Goal: Obtain resource: Download file/media

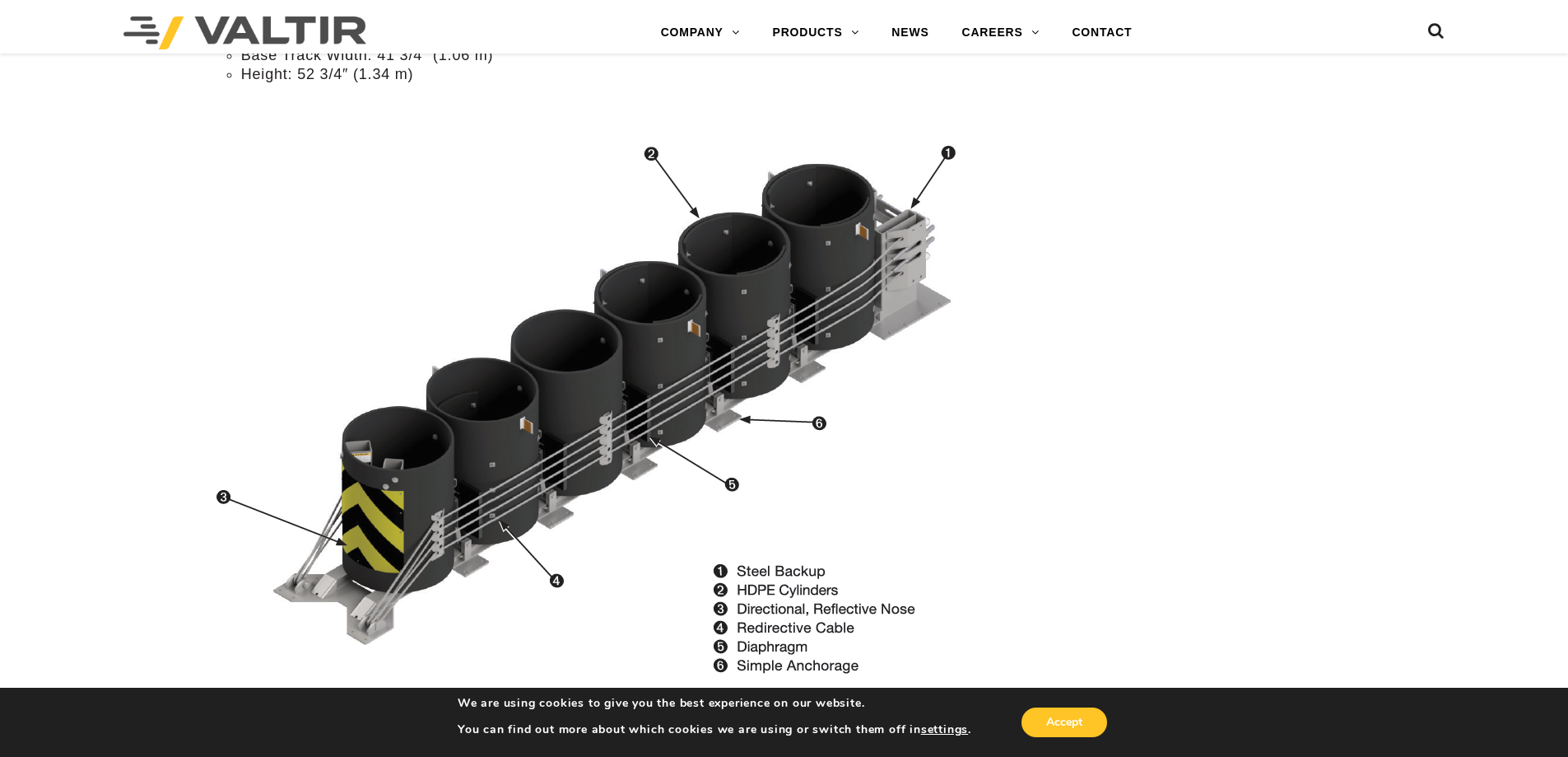
scroll to position [1646, 0]
drag, startPoint x: 1238, startPoint y: 444, endPoint x: 839, endPoint y: 653, distance: 450.4
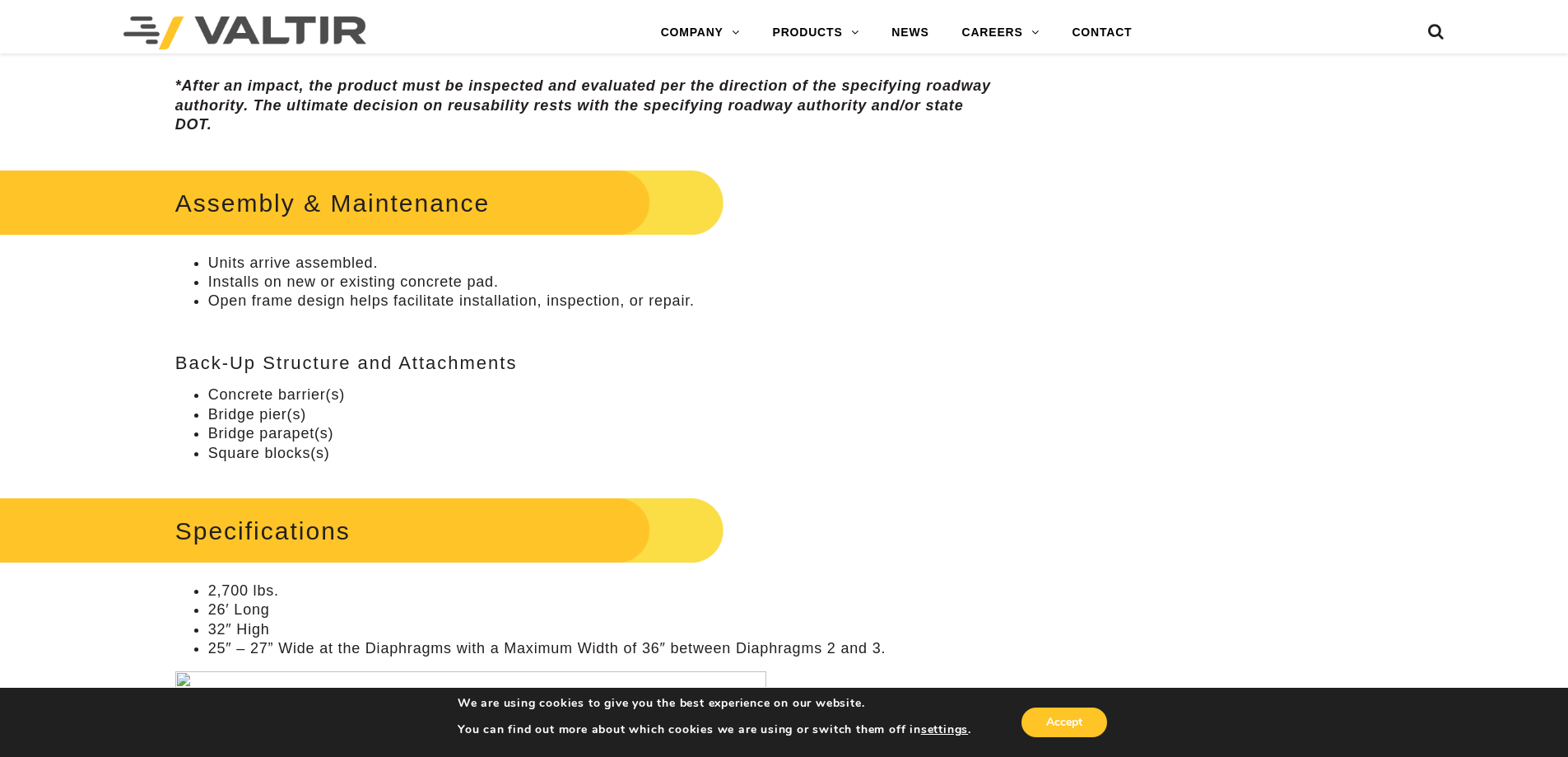
scroll to position [1255, 0]
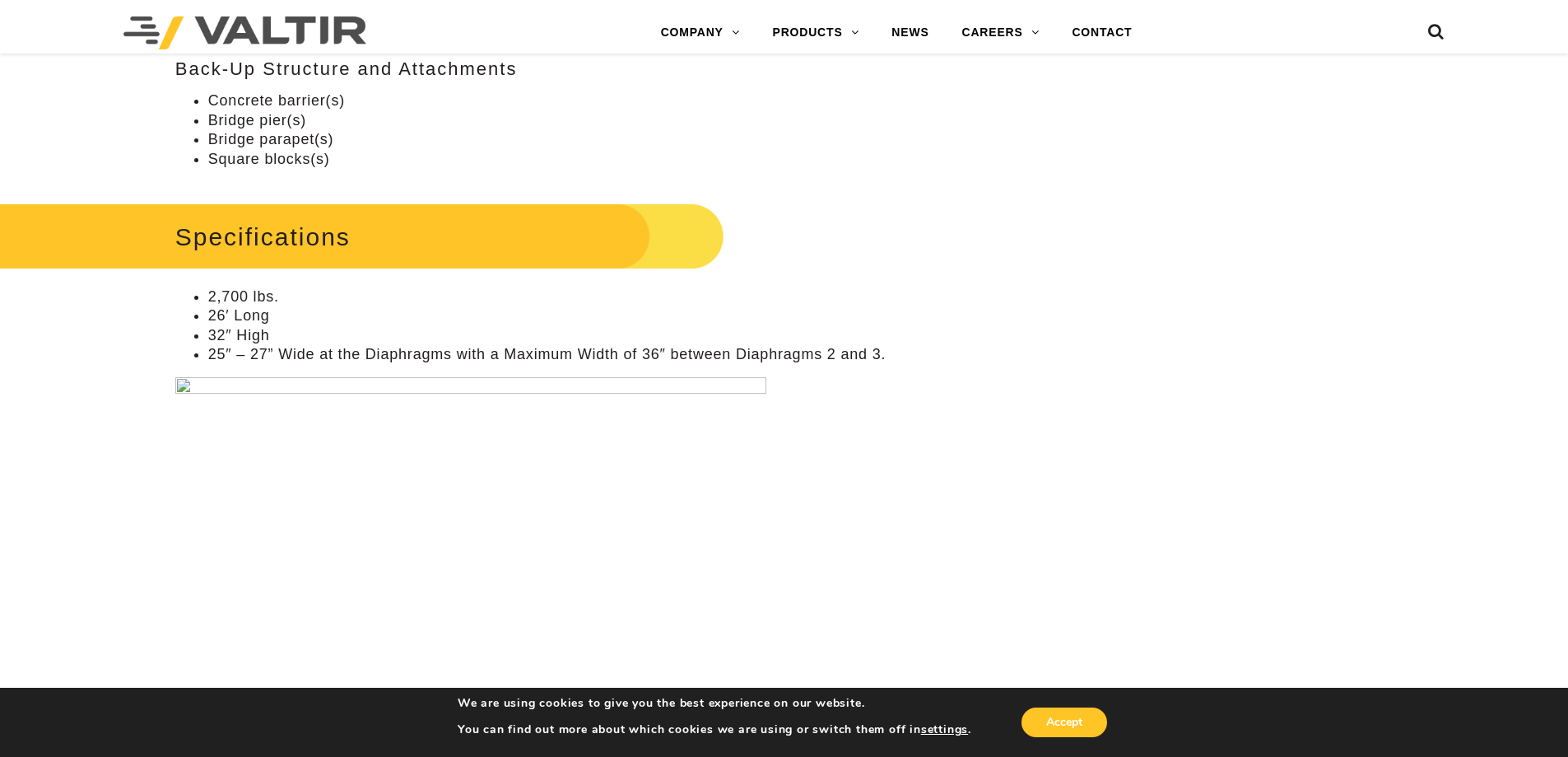
click at [181, 386] on img at bounding box center [471, 534] width 591 height 314
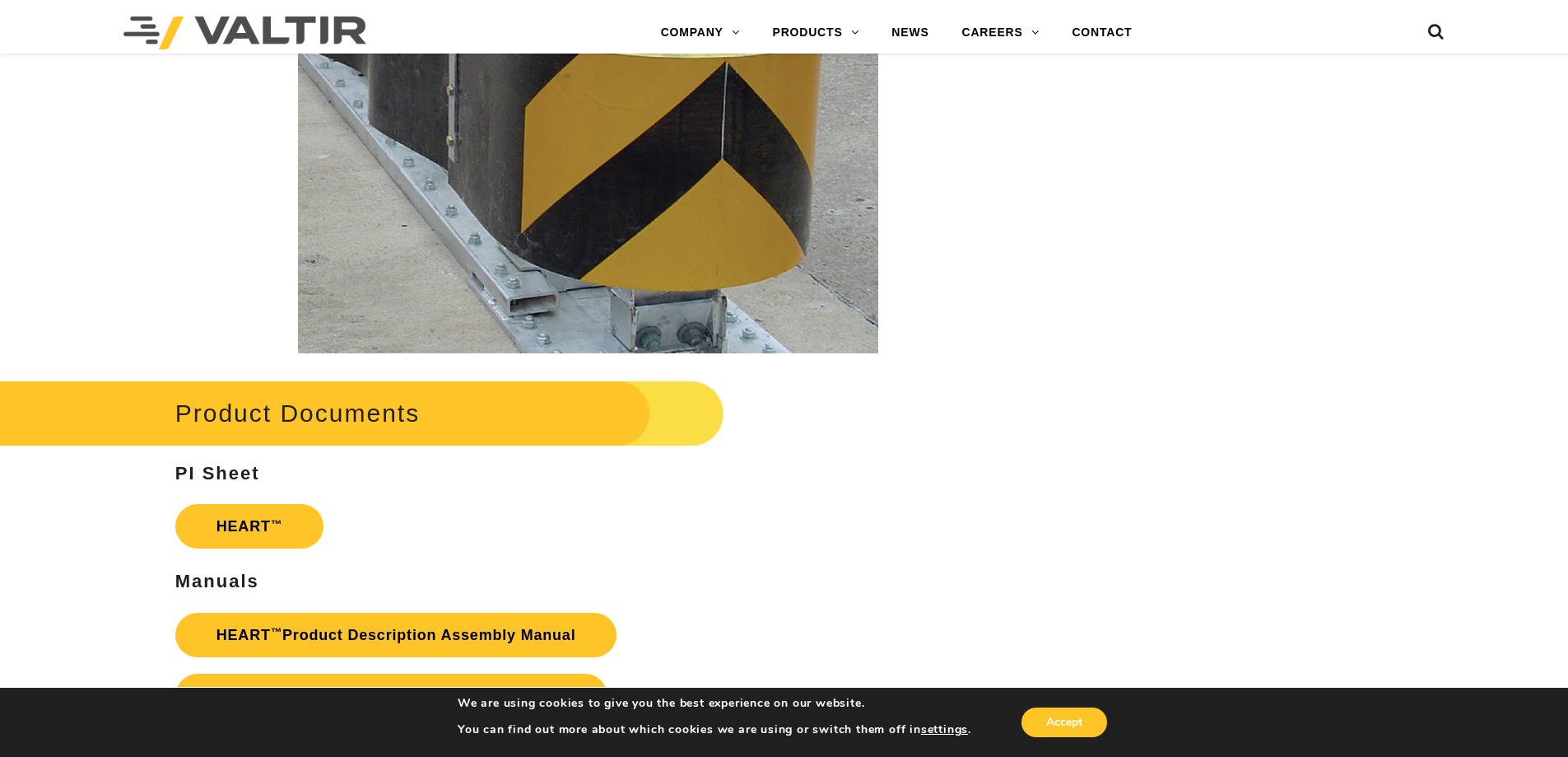
scroll to position [2737, 0]
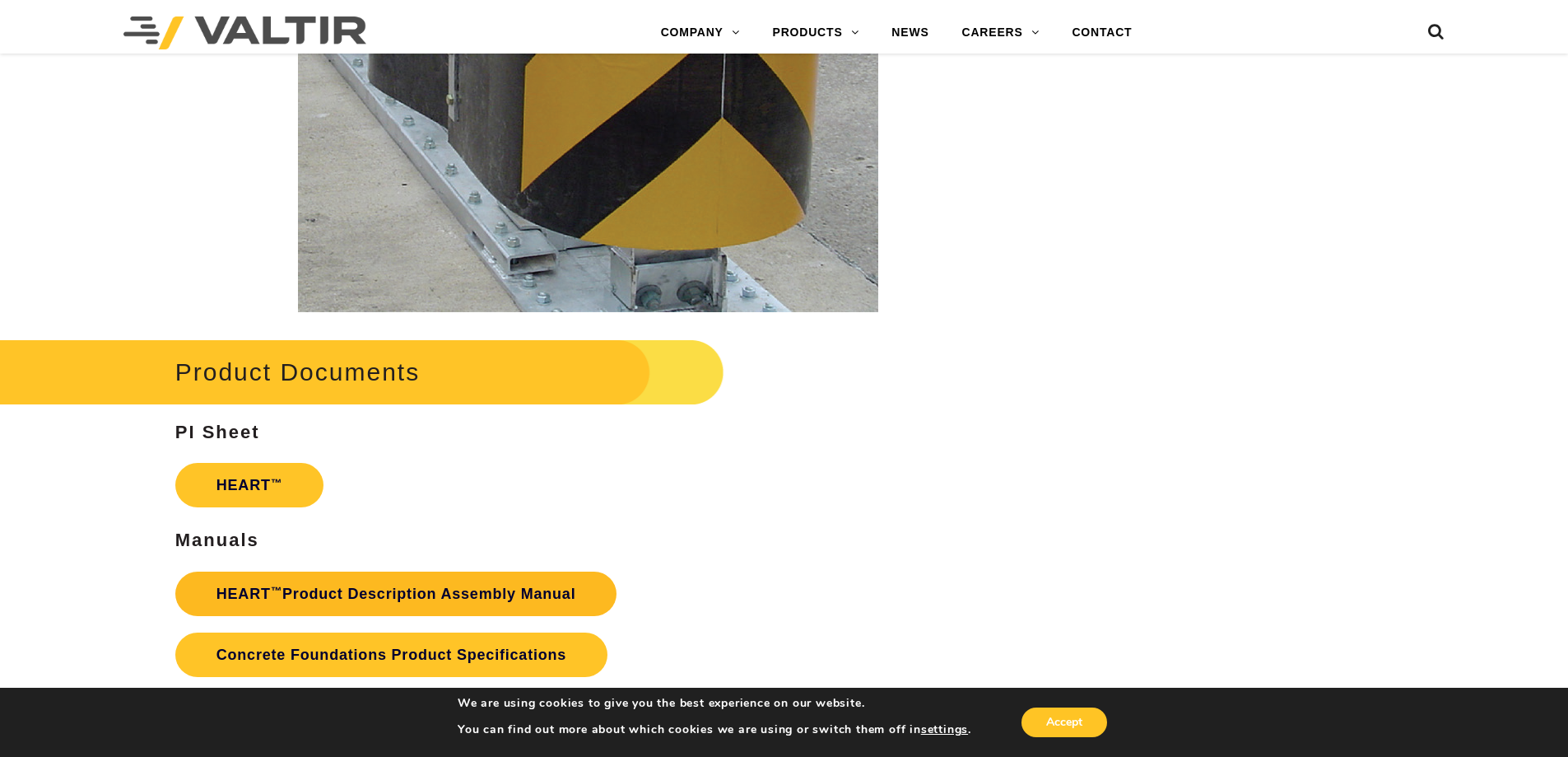
click at [287, 593] on link "HEART ™ Product Description Assembly Manual" at bounding box center [396, 594] width 442 height 44
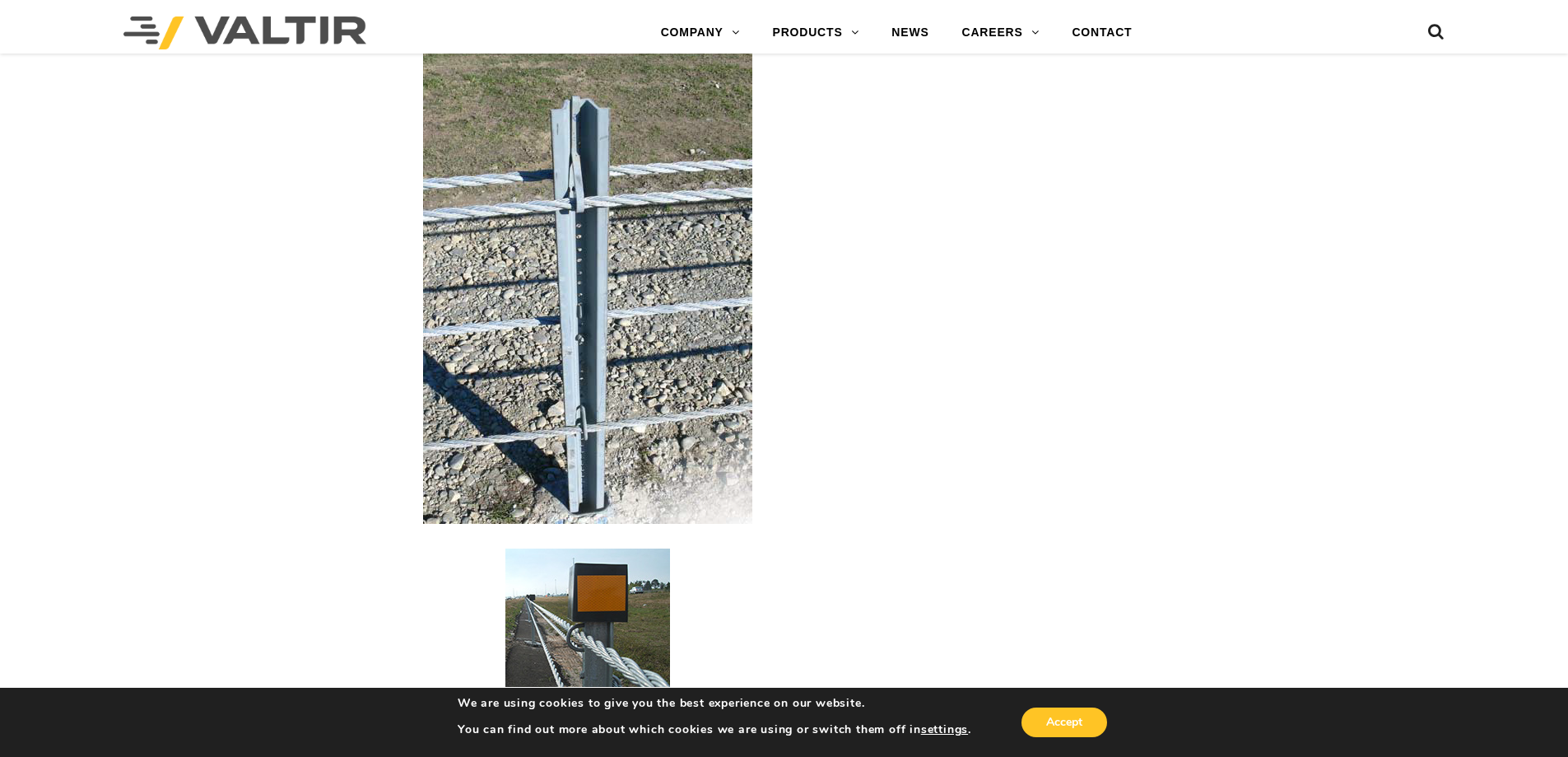
scroll to position [3294, 0]
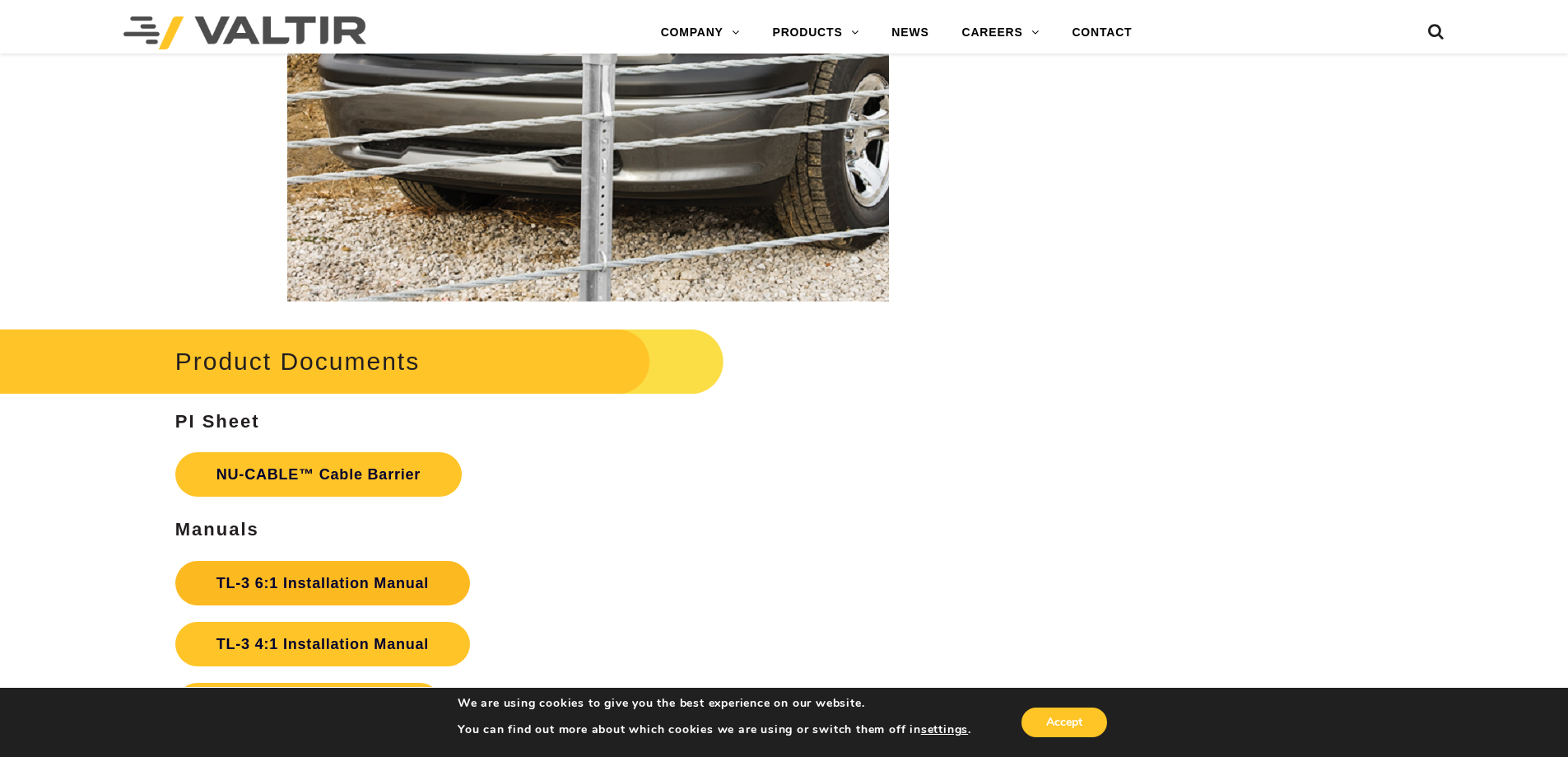
click at [321, 560] on link "TL-3 6:1 Installation Manual" at bounding box center [323, 582] width 295 height 44
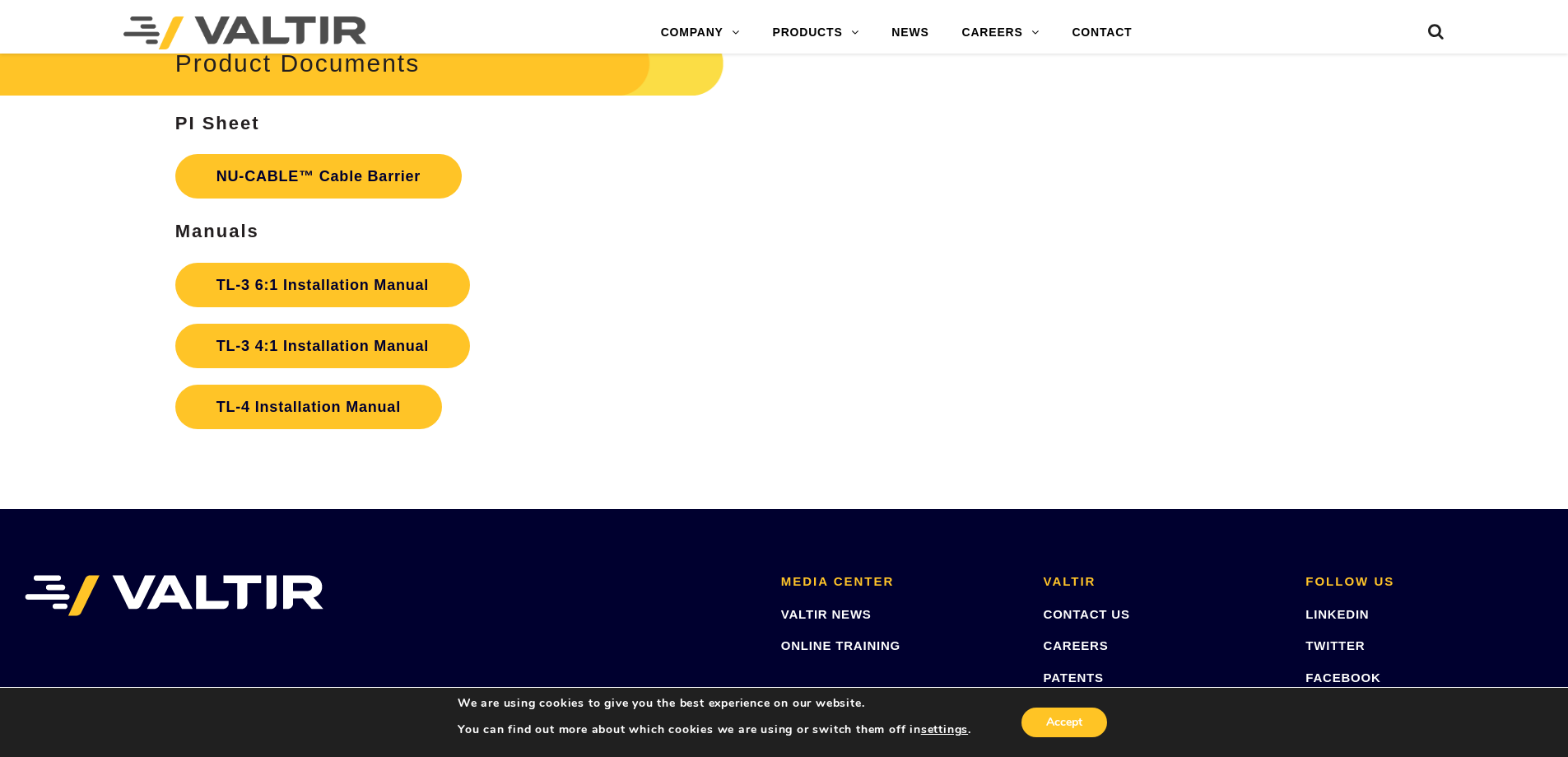
scroll to position [3590, 0]
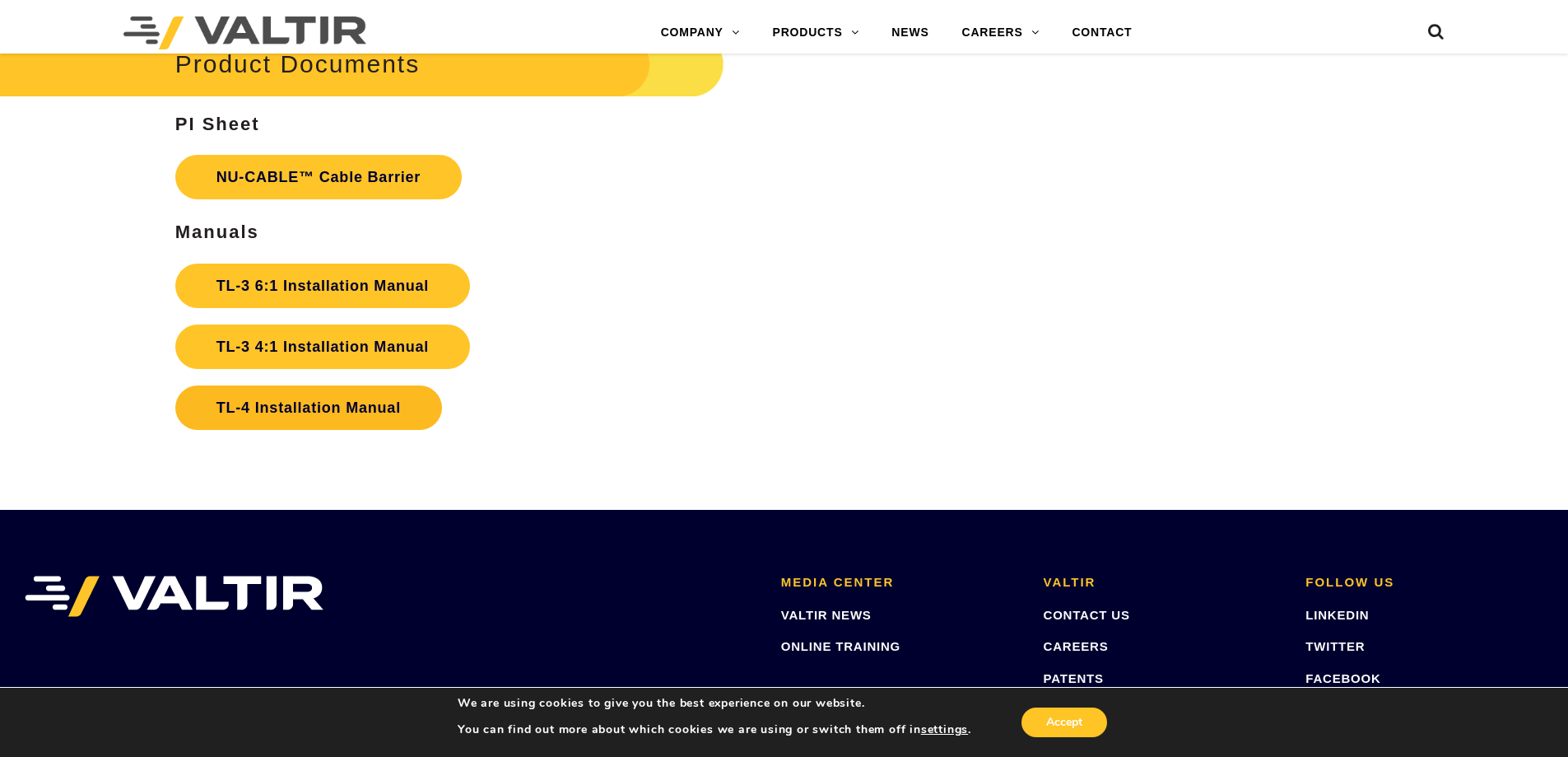
click at [331, 419] on link "TL-4 Installation Manual" at bounding box center [309, 408] width 266 height 44
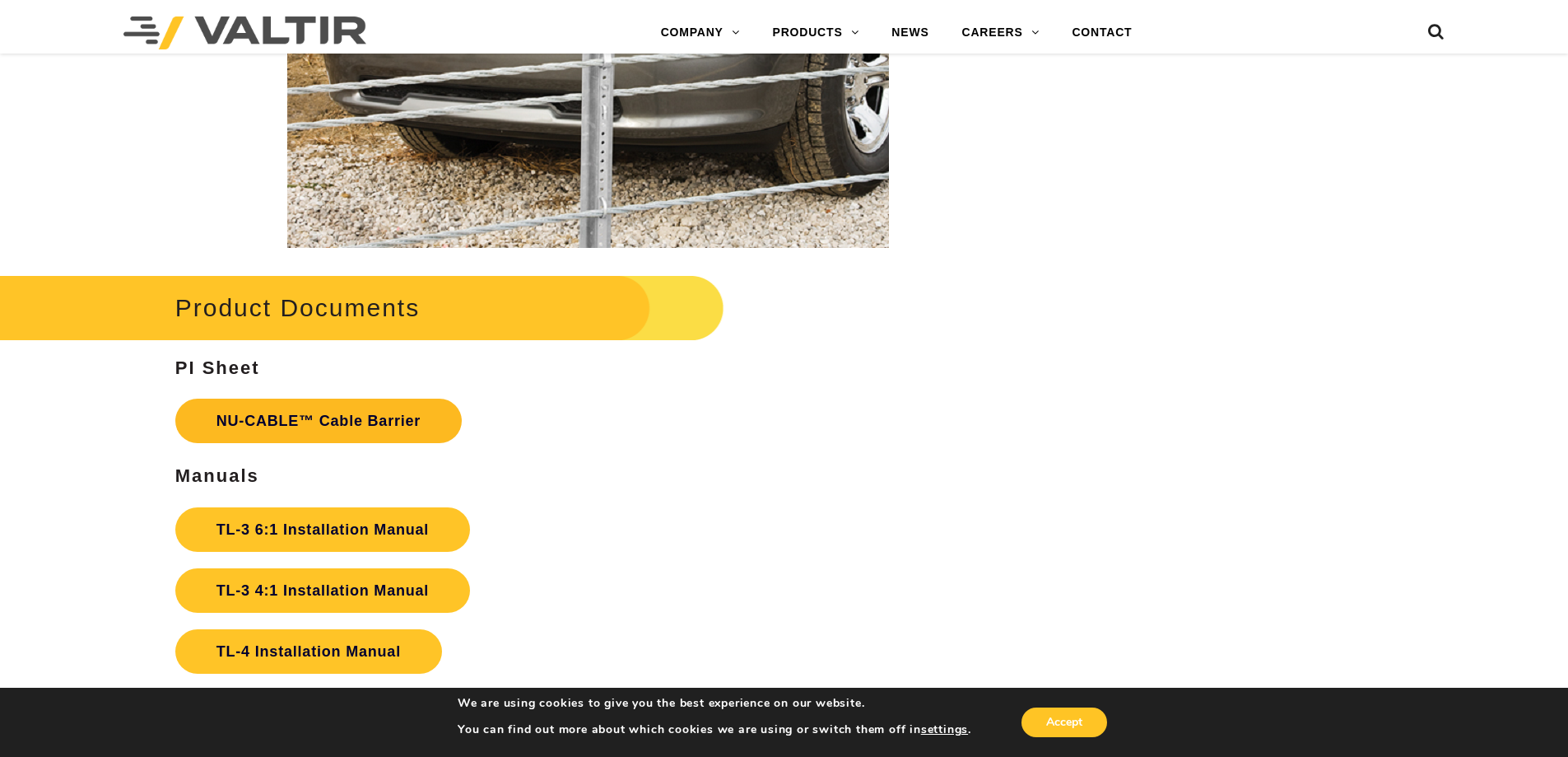
scroll to position [3344, 0]
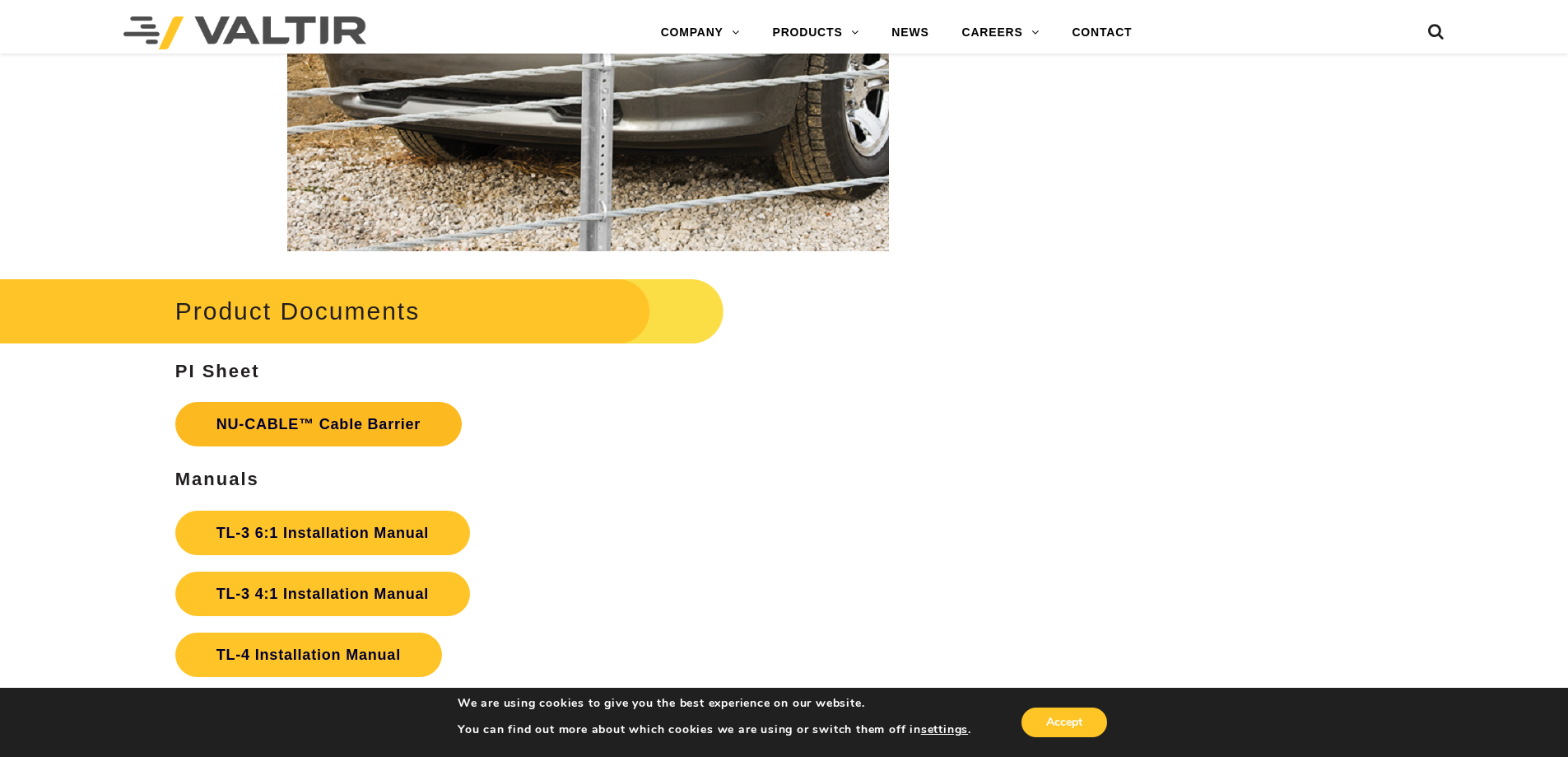
click at [379, 428] on link "NU-CABLE™ Cable Barrier" at bounding box center [318, 423] width 287 height 44
